Goal: Book appointment/travel/reservation

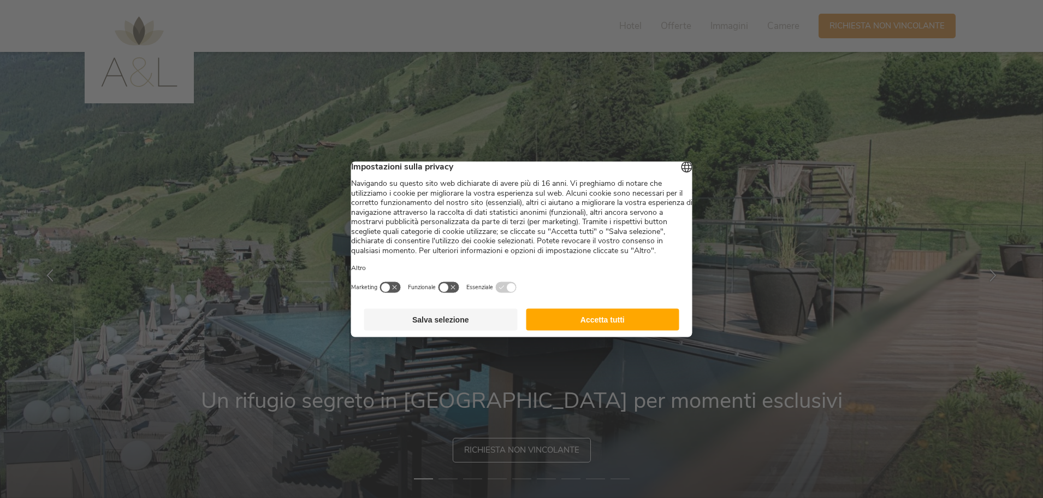
drag, startPoint x: 626, startPoint y: 329, endPoint x: 585, endPoint y: 419, distance: 99.0
click at [627, 329] on button "Accetta tutti" at bounding box center [602, 319] width 153 height 22
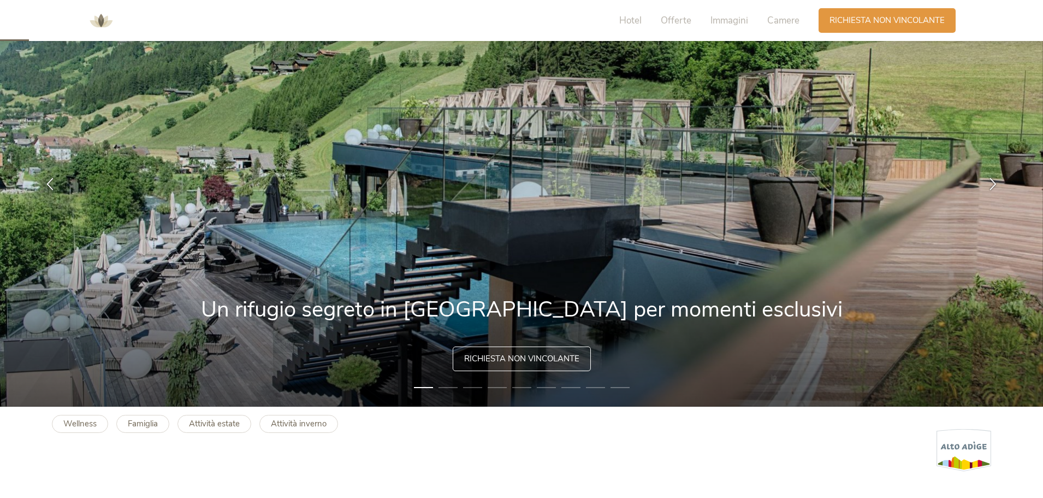
scroll to position [109, 0]
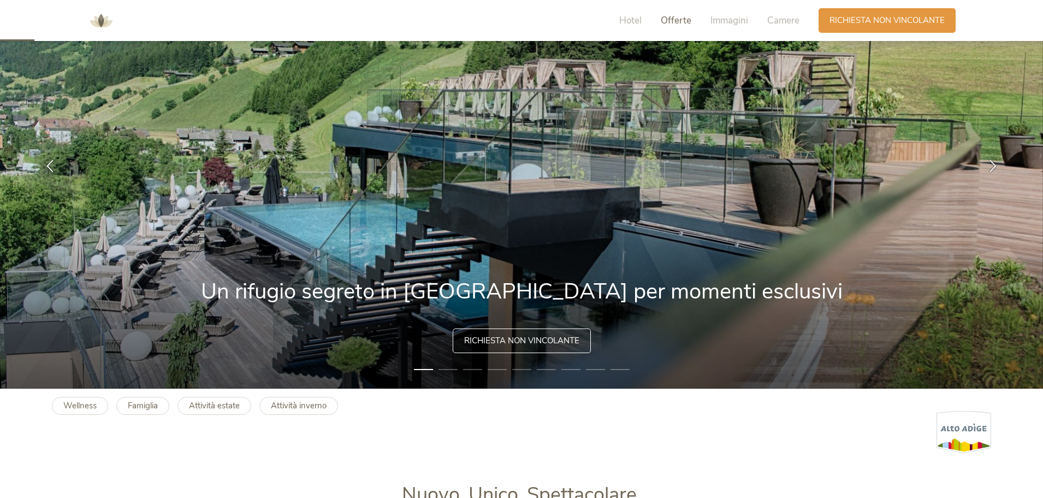
click at [667, 22] on span "Offerte" at bounding box center [676, 20] width 31 height 13
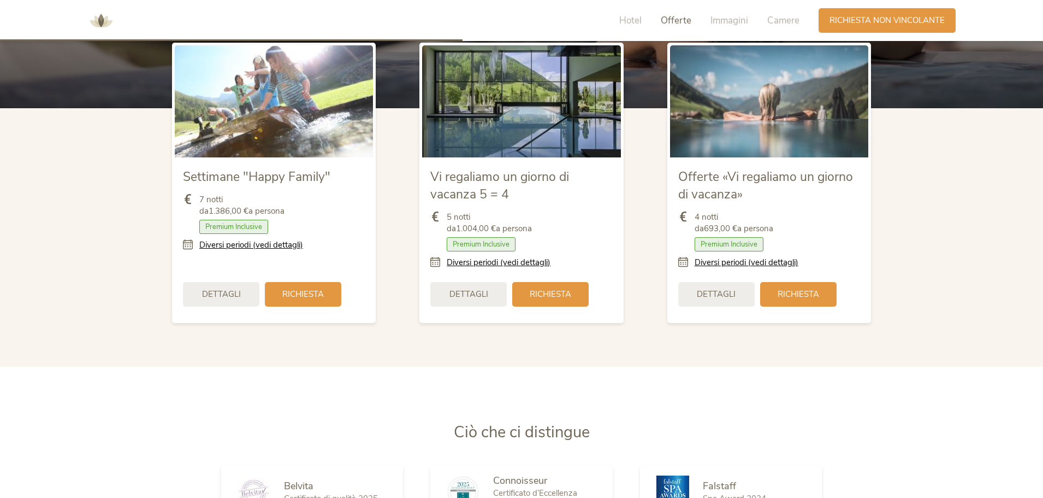
scroll to position [1348, 0]
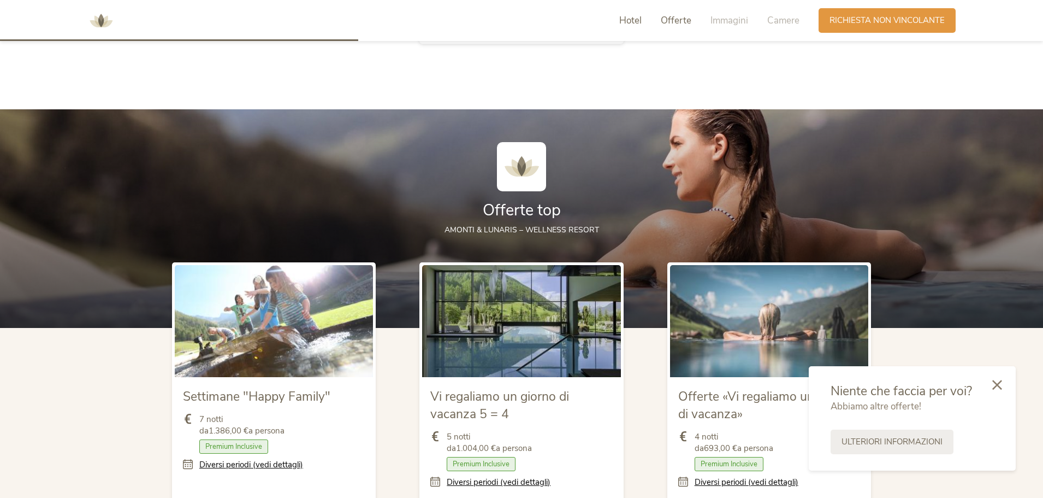
click at [675, 21] on span "Offerte" at bounding box center [676, 20] width 31 height 13
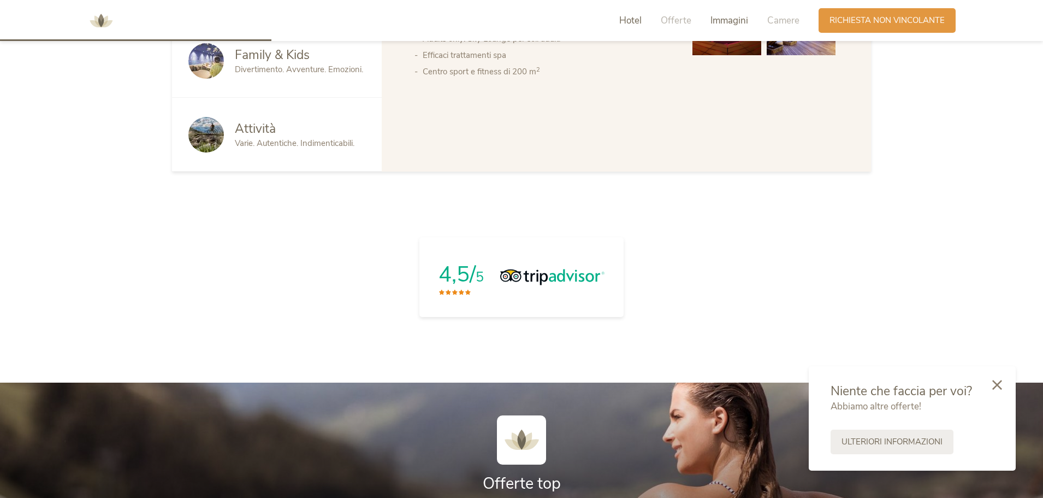
click at [737, 20] on span "Immagini" at bounding box center [730, 20] width 38 height 13
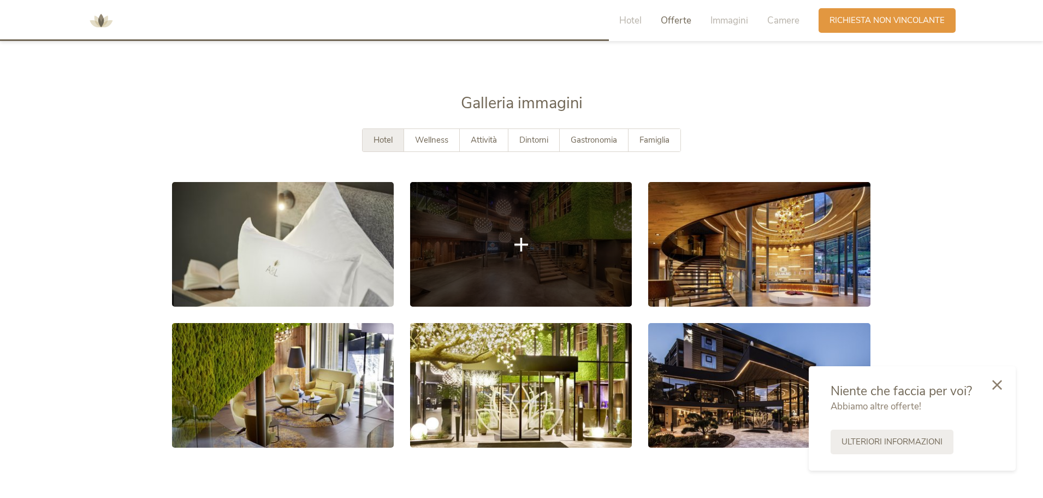
scroll to position [1997, 0]
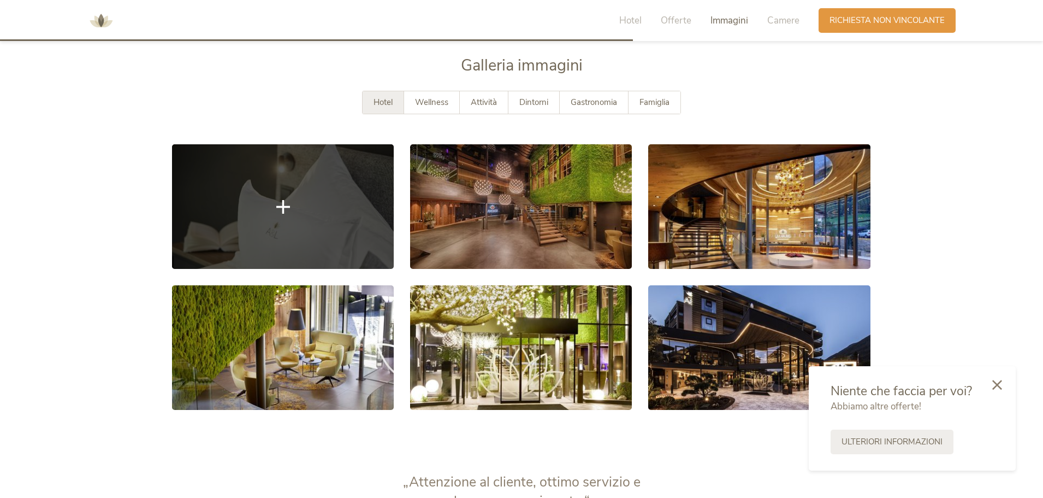
click at [288, 210] on icon at bounding box center [283, 206] width 14 height 14
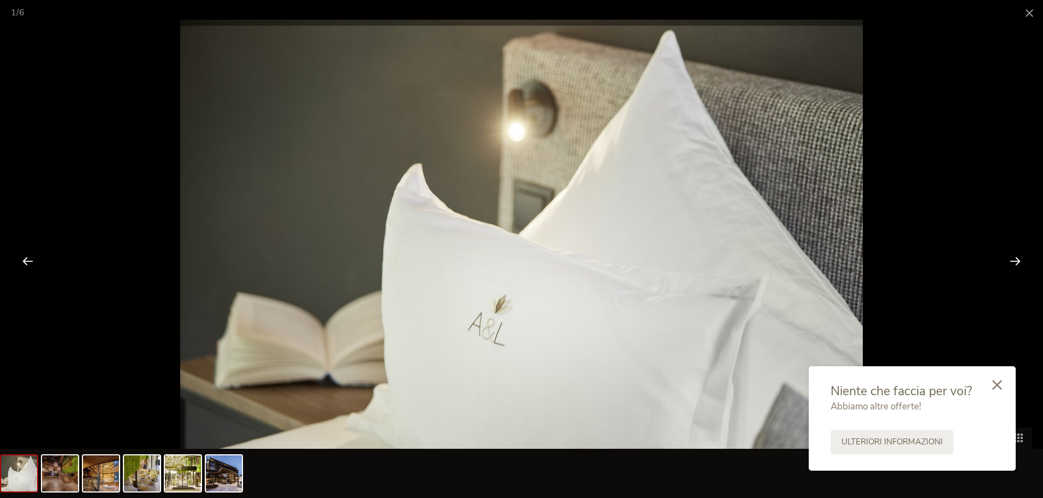
click at [1023, 262] on div at bounding box center [1015, 261] width 34 height 34
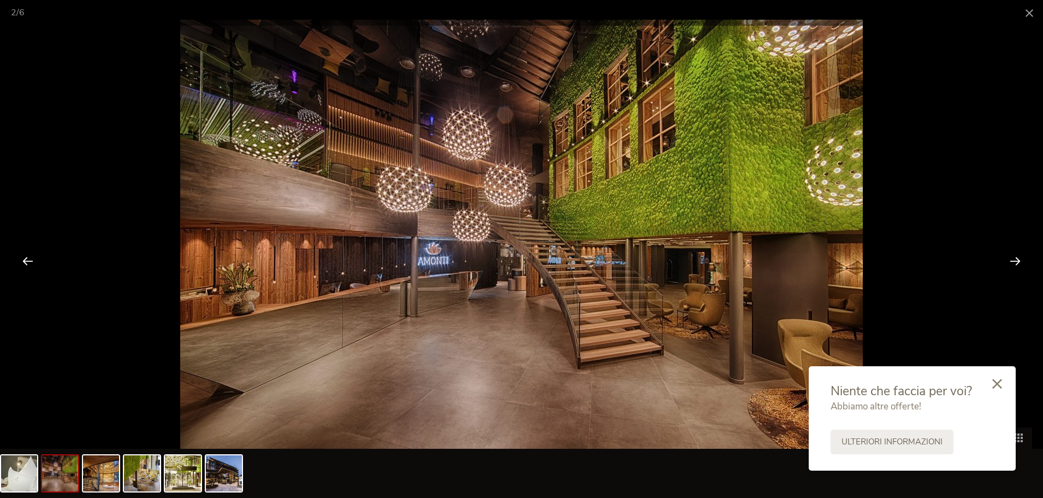
click at [1000, 383] on icon at bounding box center [997, 384] width 10 height 10
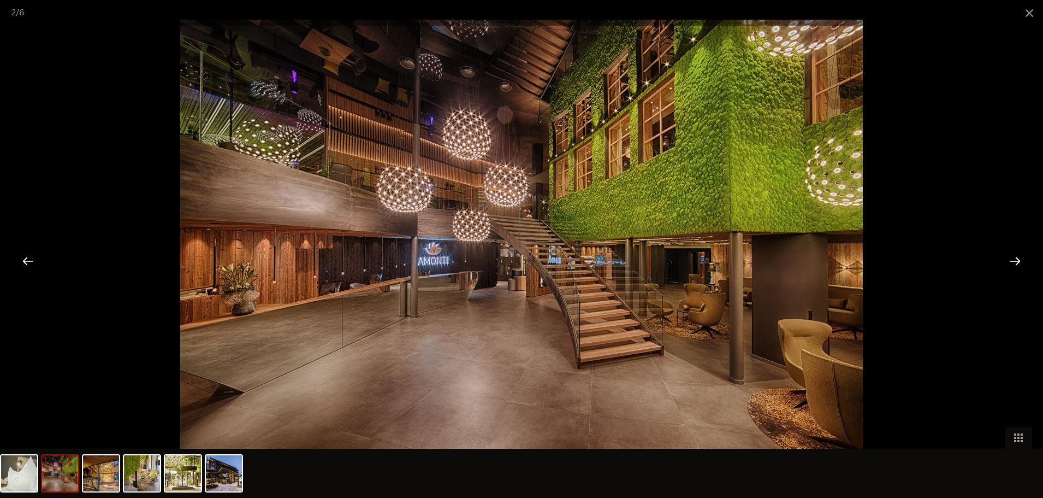
click at [1017, 258] on div at bounding box center [1015, 261] width 34 height 34
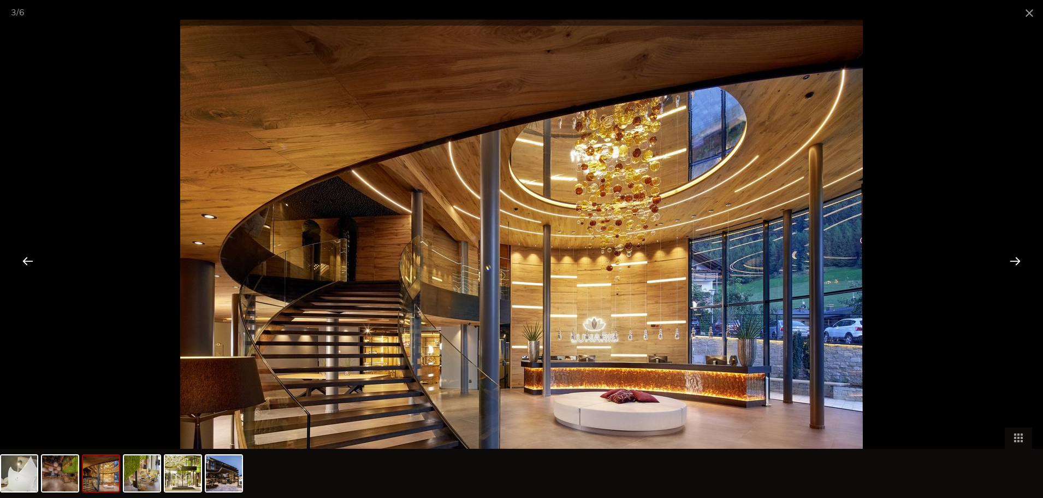
click at [1017, 258] on div at bounding box center [1015, 261] width 34 height 34
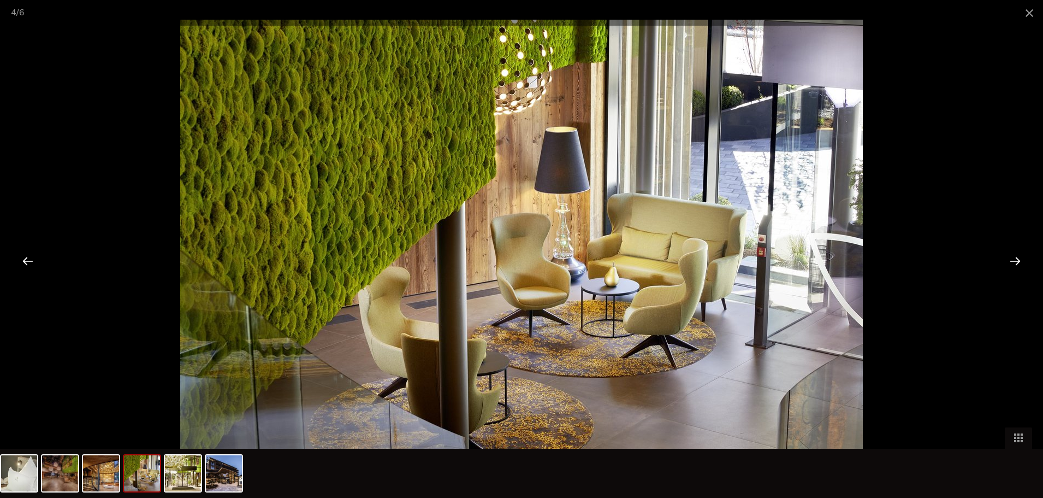
click at [1017, 258] on div at bounding box center [1015, 261] width 34 height 34
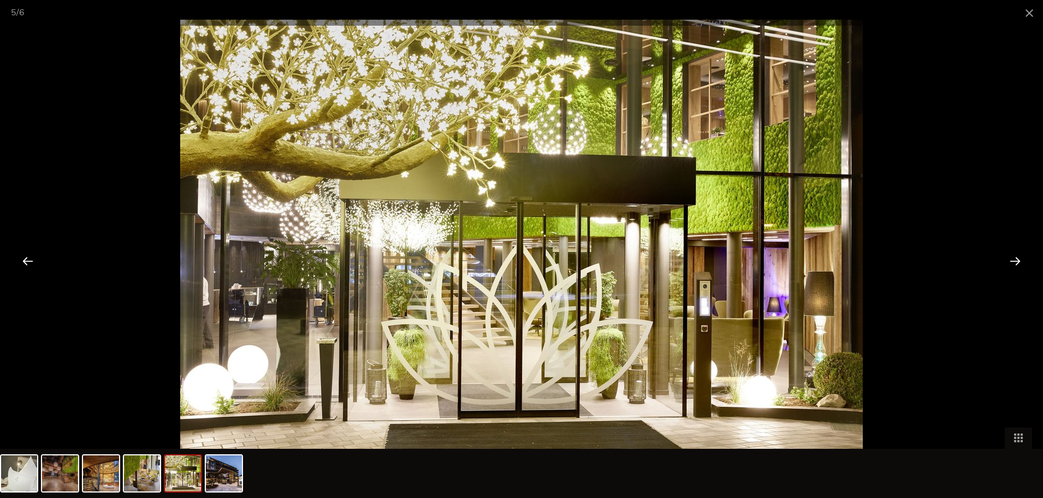
click at [1017, 258] on div at bounding box center [1015, 261] width 34 height 34
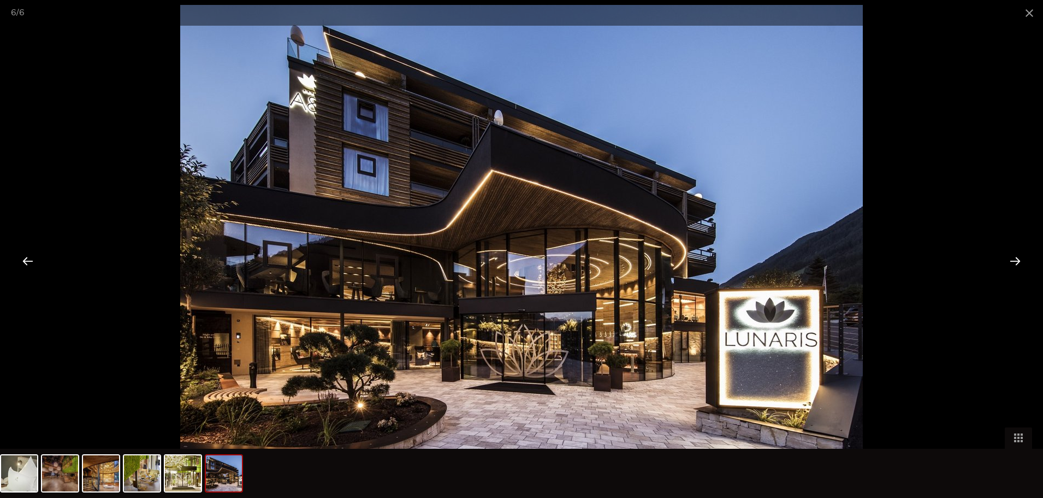
click at [1017, 258] on div at bounding box center [1015, 261] width 34 height 34
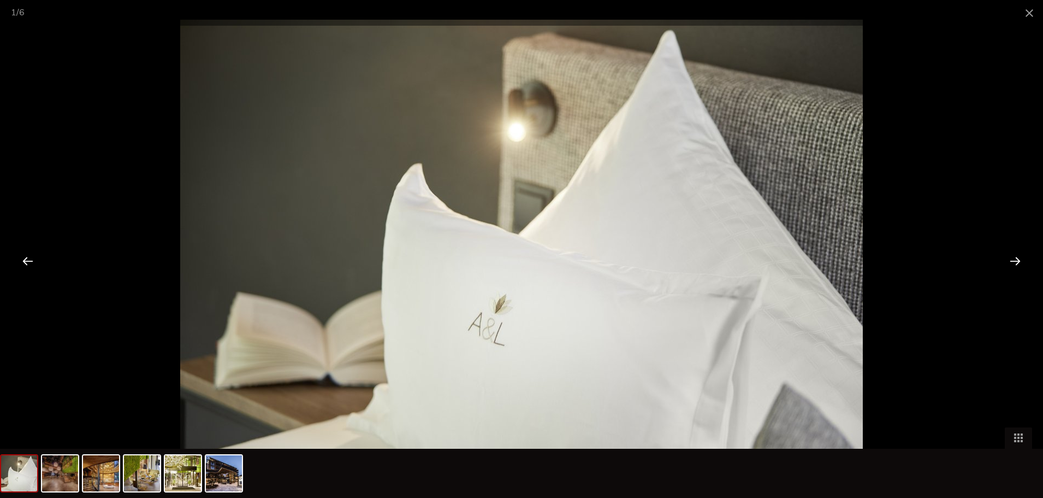
click at [1017, 258] on div at bounding box center [1015, 261] width 34 height 34
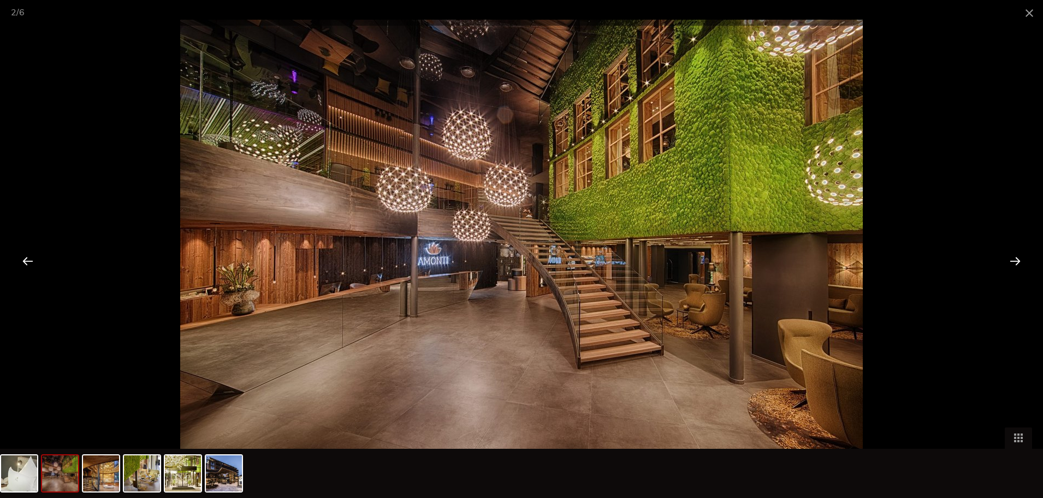
click at [1017, 258] on div at bounding box center [1015, 261] width 34 height 34
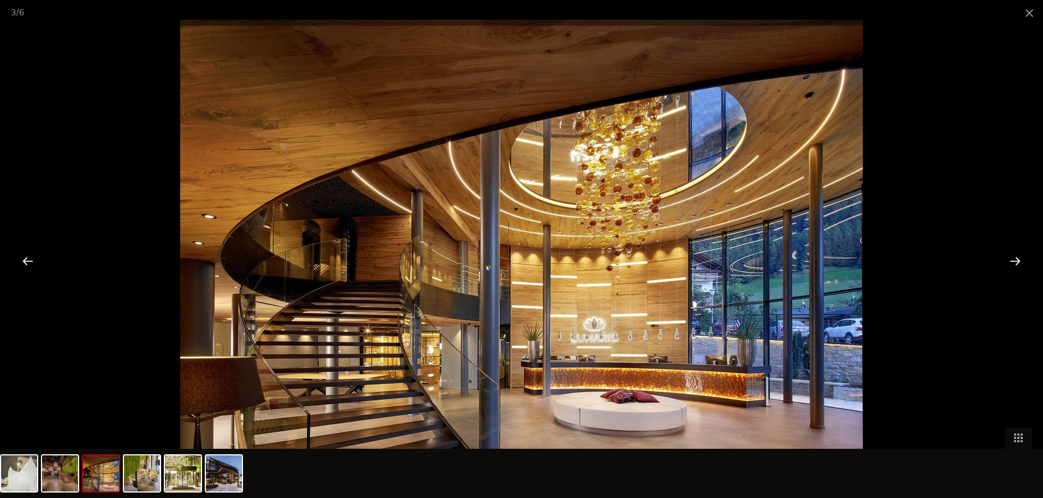
click at [1017, 258] on div at bounding box center [1015, 261] width 34 height 34
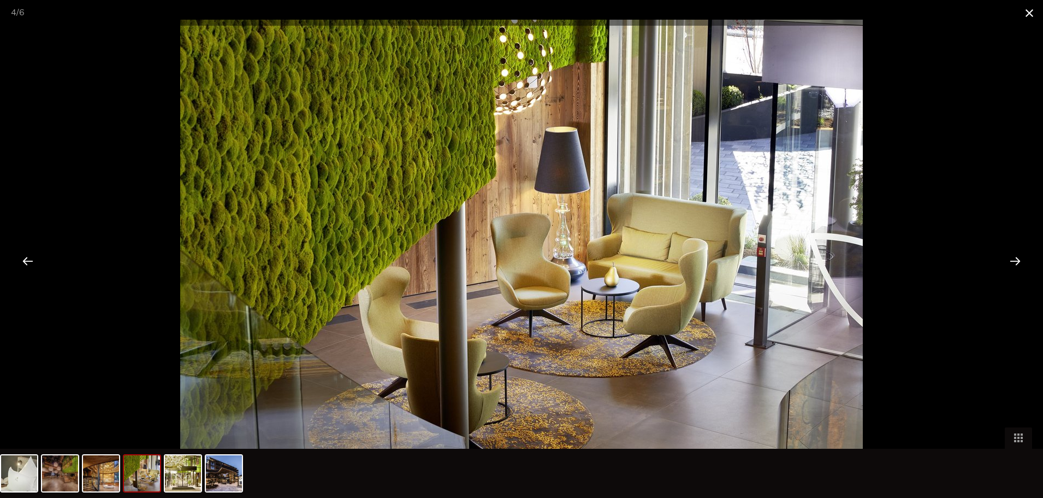
click at [1029, 16] on span at bounding box center [1029, 13] width 27 height 26
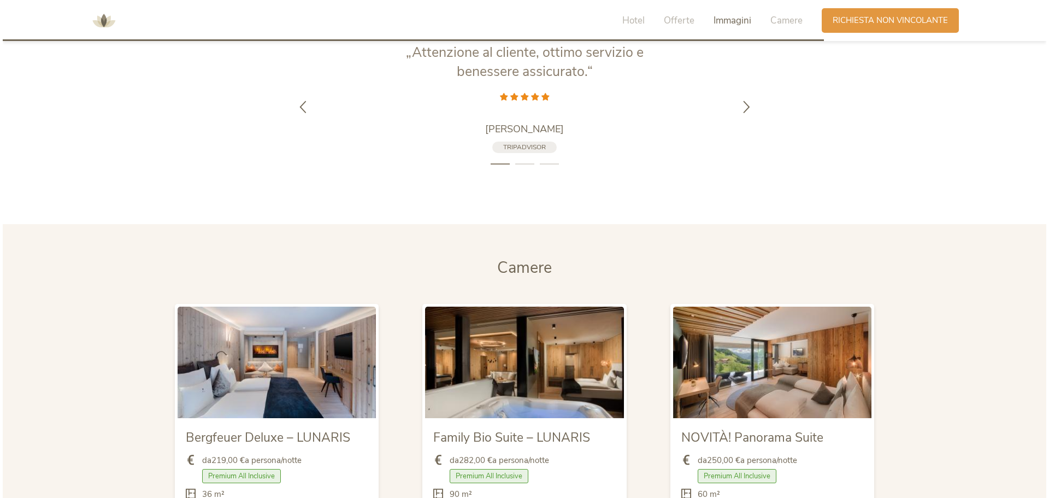
scroll to position [2598, 0]
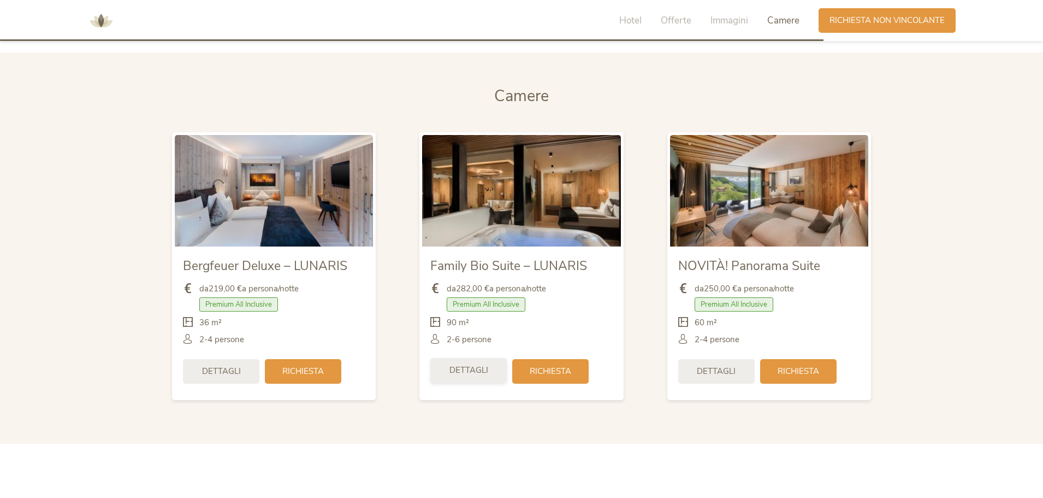
click at [467, 365] on span "Dettagli" at bounding box center [469, 369] width 39 height 11
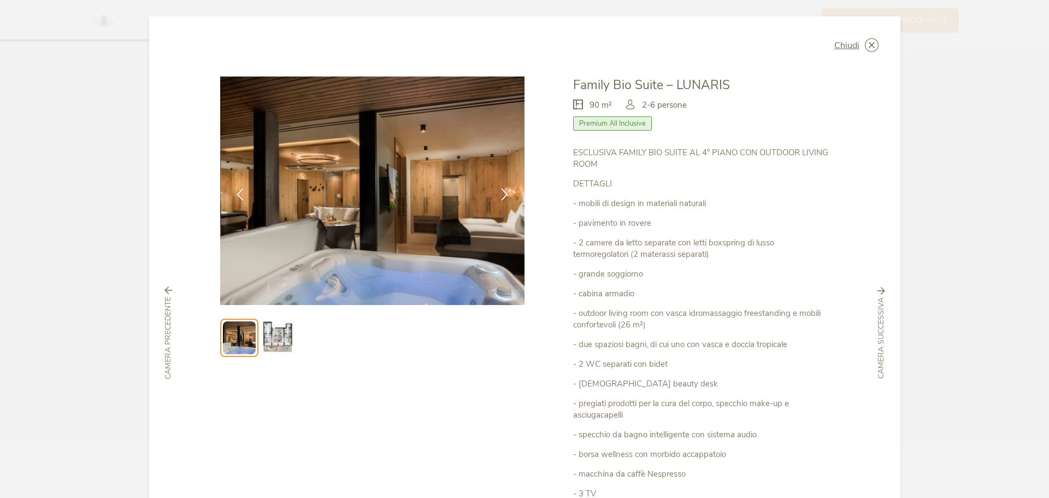
scroll to position [55, 0]
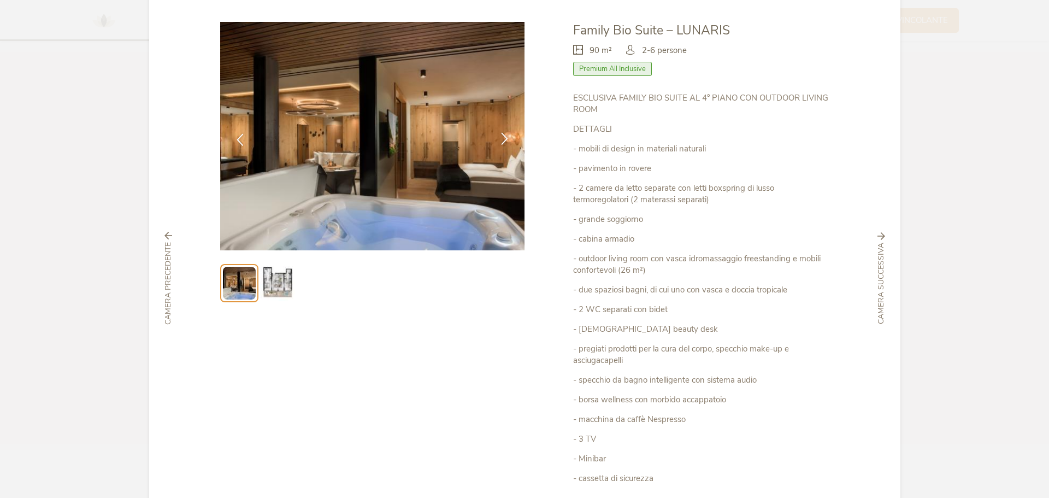
click at [498, 137] on icon at bounding box center [504, 138] width 13 height 13
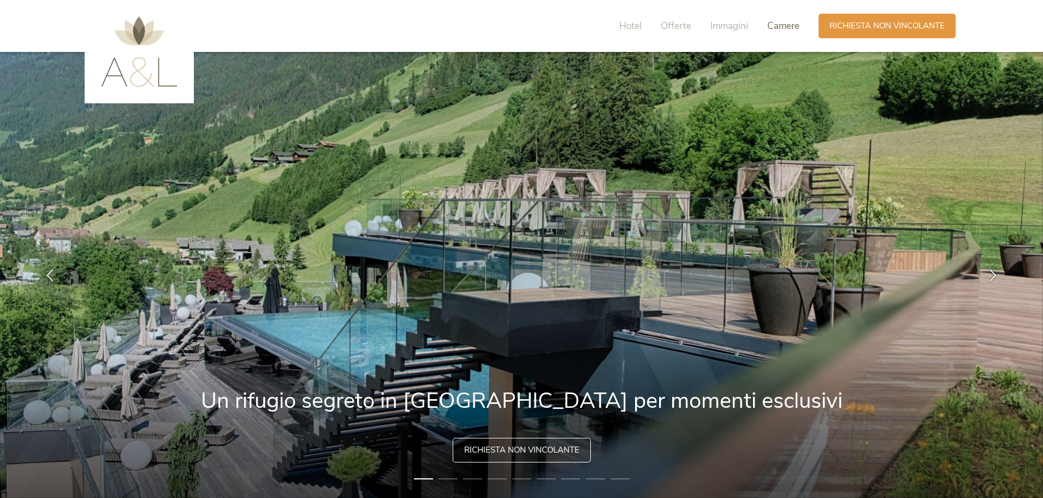
drag, startPoint x: 802, startPoint y: 31, endPoint x: 793, endPoint y: 29, distance: 9.4
click at [800, 30] on div "Hotel Offerte Immagini Camere" at bounding box center [712, 26] width 213 height 25
click at [793, 29] on span "Camere" at bounding box center [783, 26] width 32 height 13
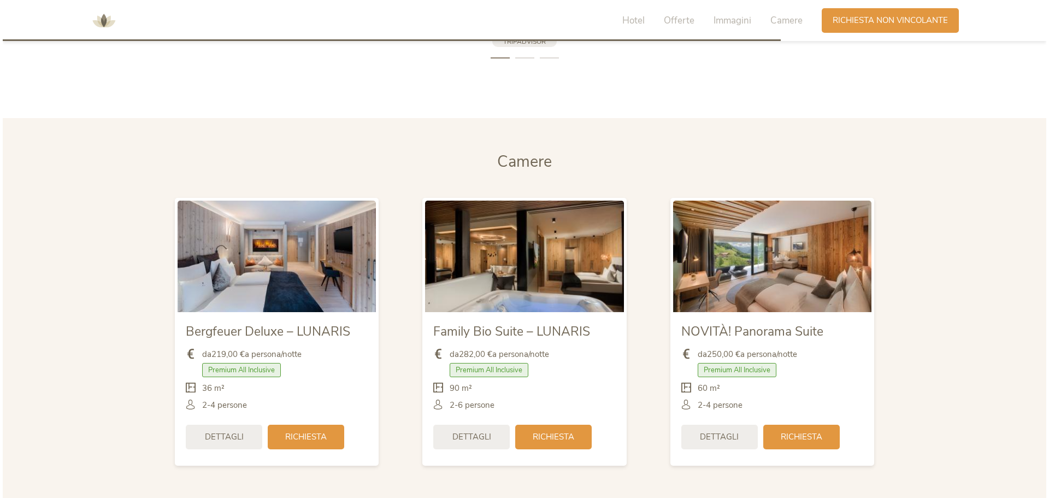
scroll to position [2596, 0]
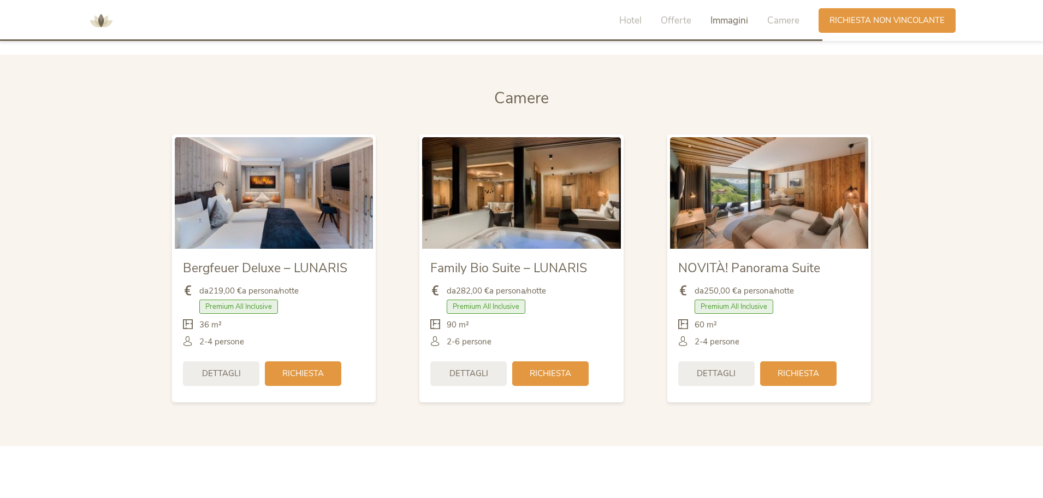
click at [294, 295] on span "da 219,00 € a persona/notte" at bounding box center [248, 290] width 99 height 11
click at [294, 299] on div "da 219,00 € a persona/notte Premium All Inclusive 36 m²" at bounding box center [274, 316] width 182 height 79
click at [315, 270] on span "Bergfeuer Deluxe – LUNARIS" at bounding box center [265, 267] width 164 height 17
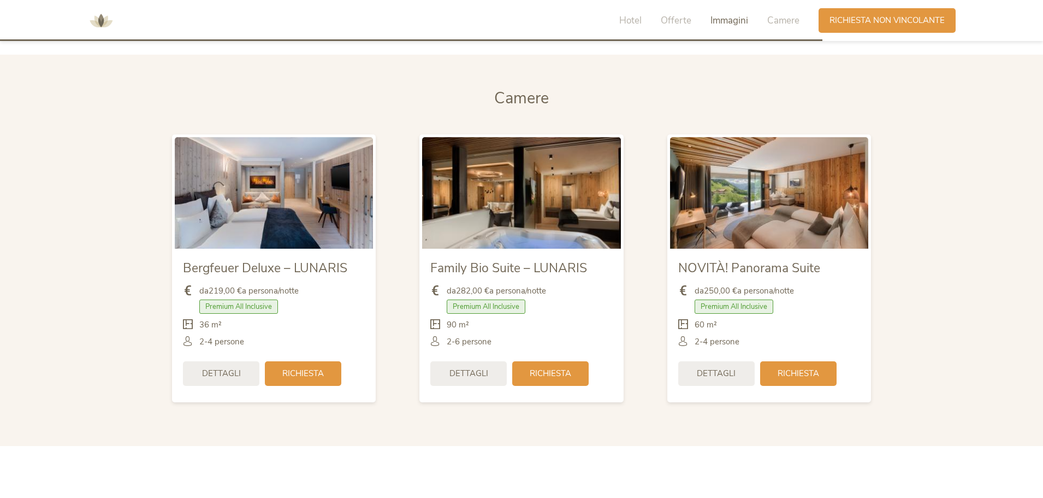
drag, startPoint x: 592, startPoint y: 283, endPoint x: 612, endPoint y: 285, distance: 19.7
click at [594, 283] on div "da 282,00 € a persona/notte Premium All Inclusive 90 m²" at bounding box center [521, 316] width 182 height 79
click at [238, 382] on div "Dettagli" at bounding box center [221, 372] width 76 height 25
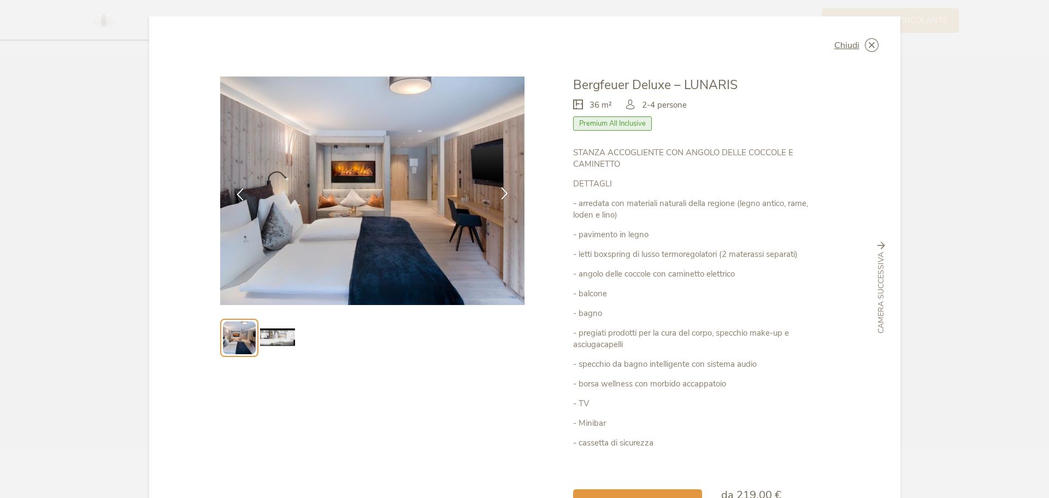
click at [494, 181] on div at bounding box center [504, 194] width 34 height 34
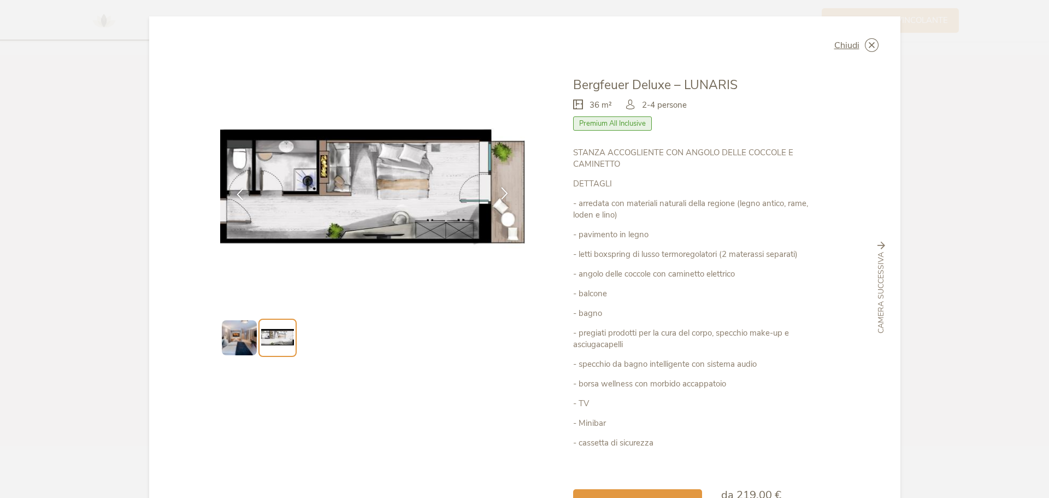
click at [506, 198] on icon at bounding box center [504, 193] width 13 height 13
click at [510, 196] on div at bounding box center [504, 194] width 34 height 34
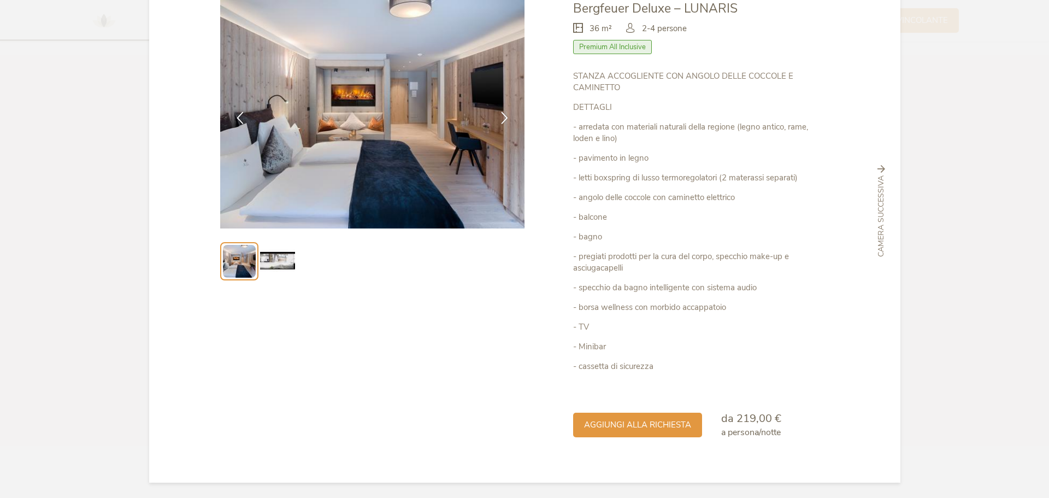
scroll to position [78, 0]
